Goal: Find specific page/section

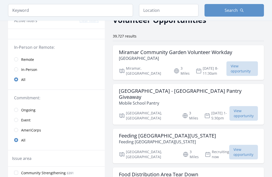
scroll to position [28, 0]
click at [30, 72] on span "In-Person" at bounding box center [29, 69] width 16 height 6
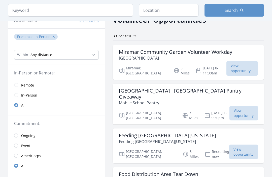
scroll to position [29, 0]
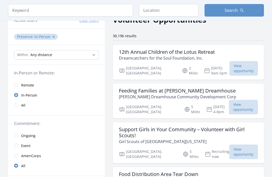
click at [29, 89] on link "Remote" at bounding box center [56, 85] width 97 height 10
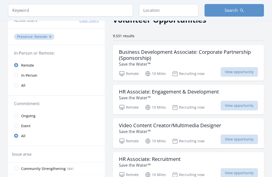
click at [28, 79] on link "In-Person" at bounding box center [56, 75] width 97 height 10
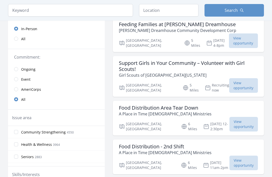
scroll to position [96, 0]
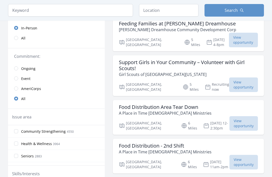
click at [28, 77] on span "Event" at bounding box center [25, 79] width 9 height 5
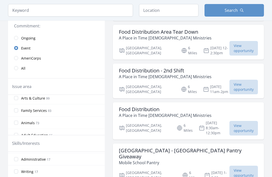
scroll to position [80, 0]
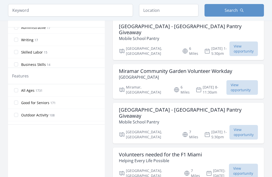
click at [32, 92] on span "All Ages" at bounding box center [27, 90] width 13 height 5
click at [18, 92] on input "All Ages 1731" at bounding box center [16, 91] width 4 height 4
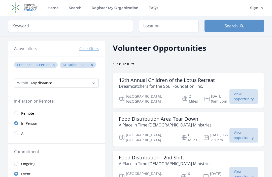
scroll to position [0, 0]
